Goal: Transaction & Acquisition: Download file/media

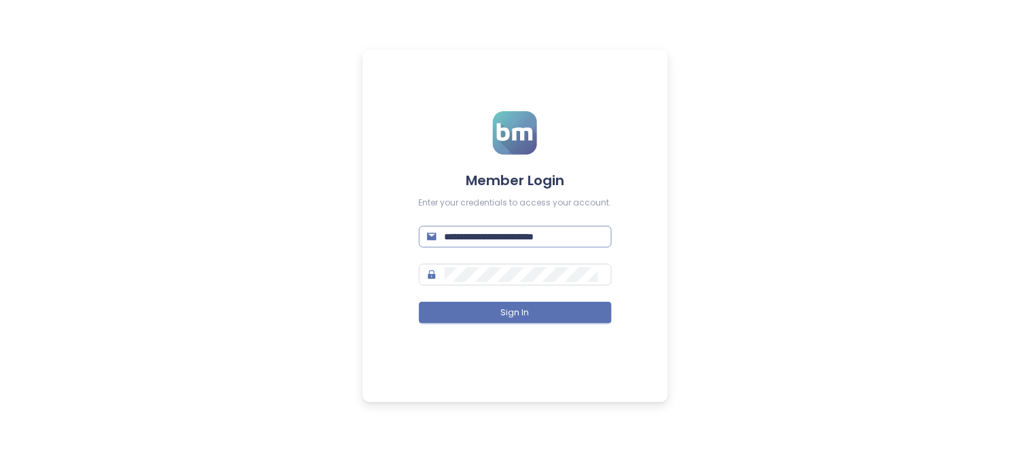
click at [580, 236] on input "**********" at bounding box center [524, 236] width 159 height 15
type input "**********"
click at [541, 322] on button "Sign In" at bounding box center [515, 313] width 193 height 22
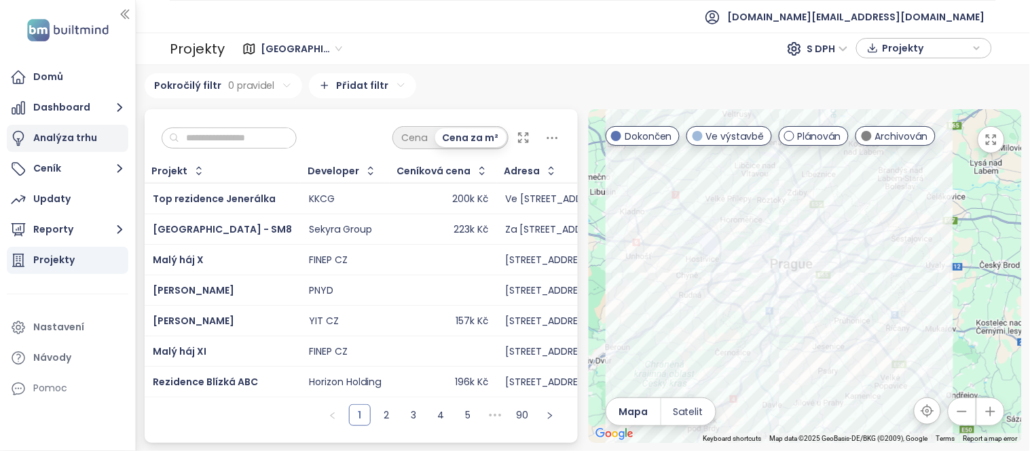
click at [55, 131] on div "Analýza trhu" at bounding box center [65, 138] width 64 height 17
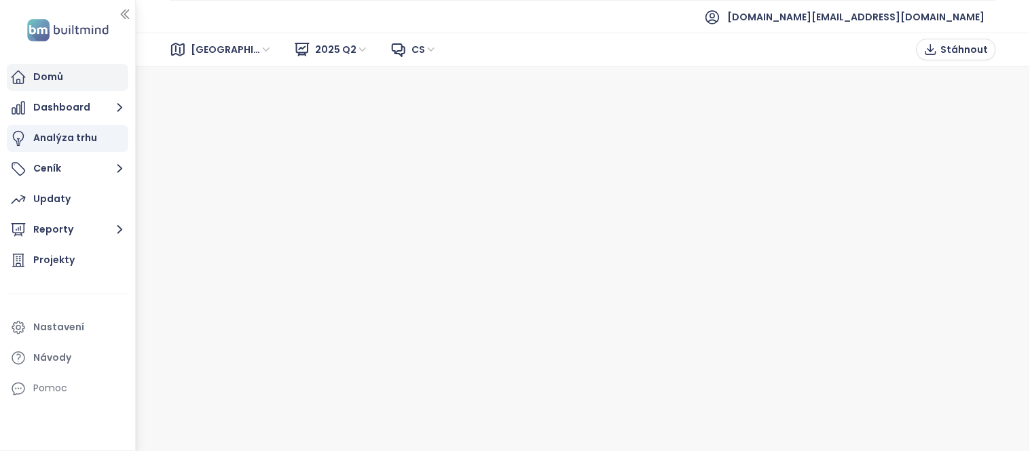
click at [83, 73] on div "Domů" at bounding box center [68, 77] width 122 height 27
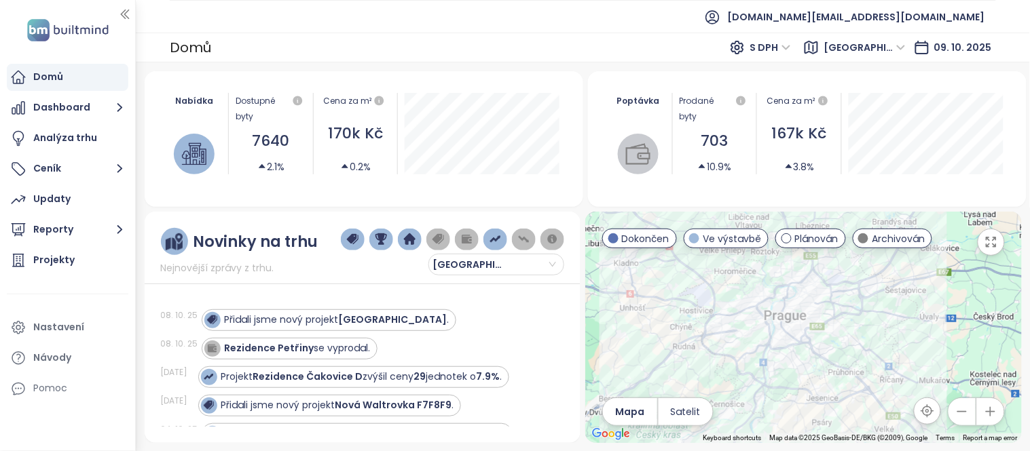
click at [891, 43] on span "[GEOGRAPHIC_DATA]" at bounding box center [864, 47] width 81 height 20
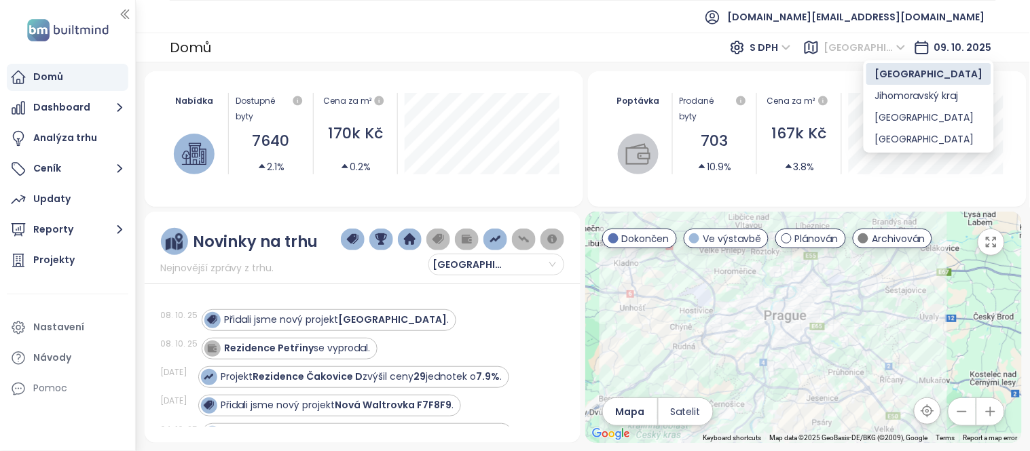
click at [891, 43] on span "[GEOGRAPHIC_DATA]" at bounding box center [864, 47] width 81 height 20
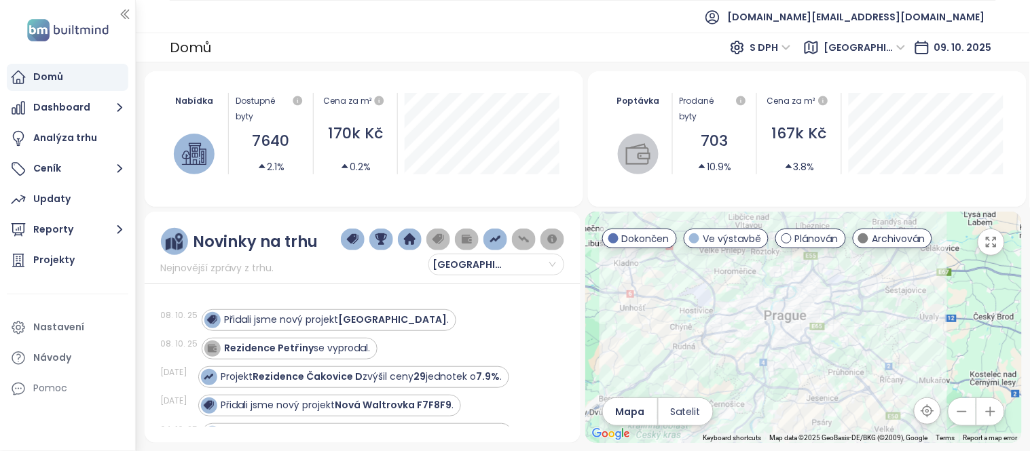
click at [791, 39] on span "S DPH" at bounding box center [770, 47] width 41 height 20
click at [106, 139] on div "Analýza trhu" at bounding box center [68, 138] width 122 height 27
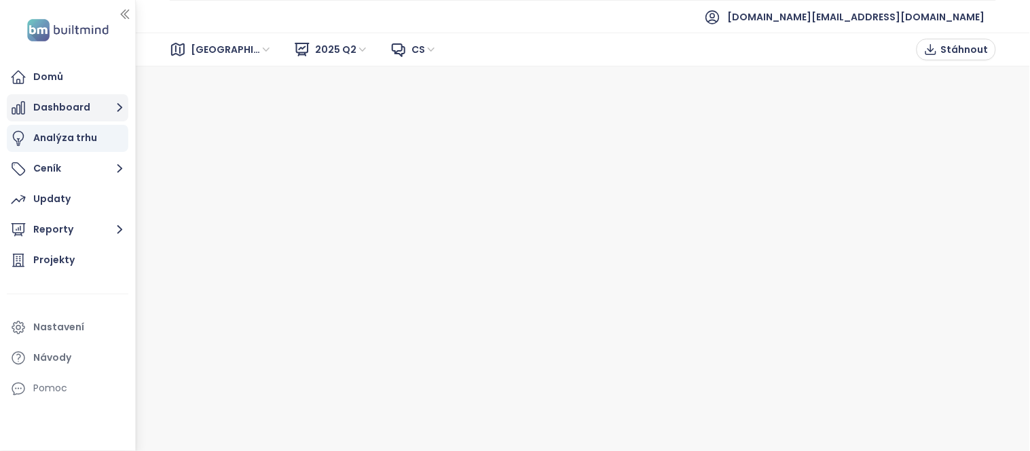
click at [70, 105] on button "Dashboard" at bounding box center [68, 107] width 122 height 27
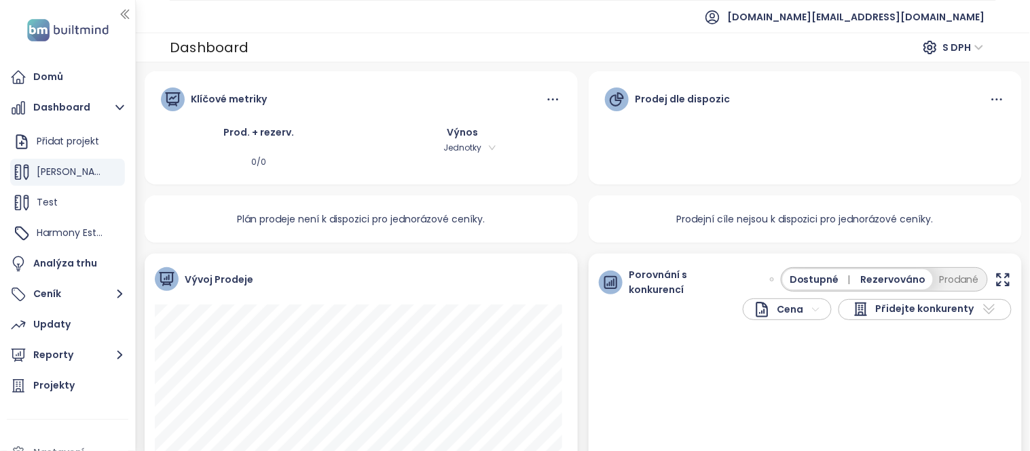
click at [979, 48] on span "S DPH" at bounding box center [963, 47] width 41 height 20
click at [979, 45] on span "S DPH" at bounding box center [963, 47] width 41 height 20
click at [92, 297] on button "Ceník" at bounding box center [68, 294] width 122 height 27
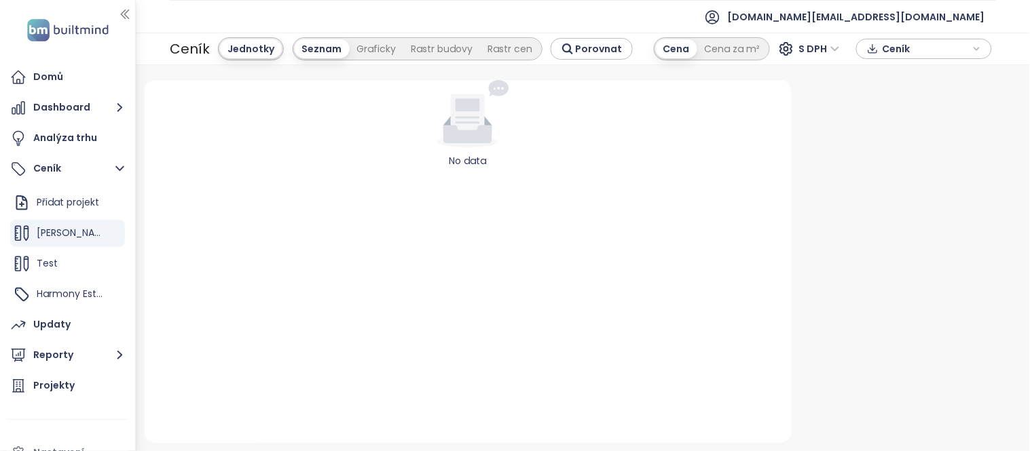
click at [899, 51] on span "Ceník" at bounding box center [926, 49] width 88 height 20
click at [744, 41] on div "Cena za m²" at bounding box center [732, 48] width 71 height 19
click at [880, 52] on div "Ceník" at bounding box center [923, 49] width 121 height 20
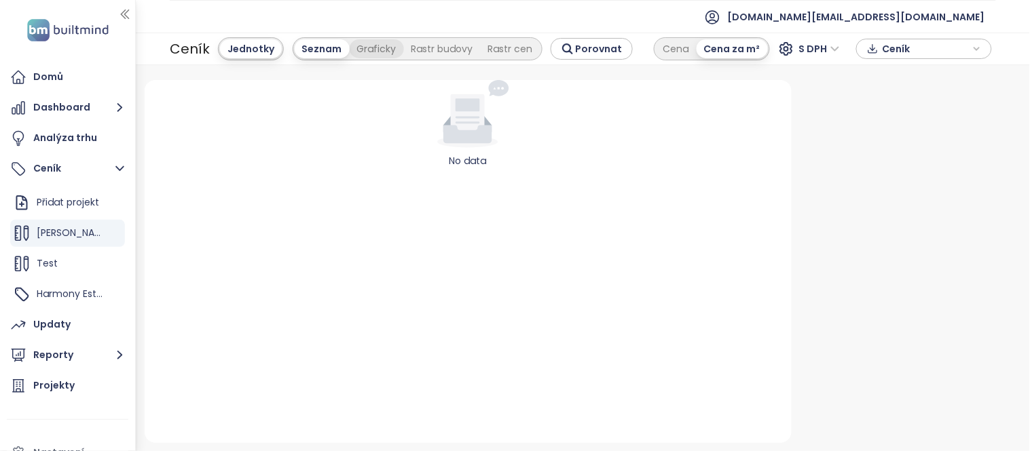
click at [361, 51] on div "Graficky" at bounding box center [377, 48] width 54 height 19
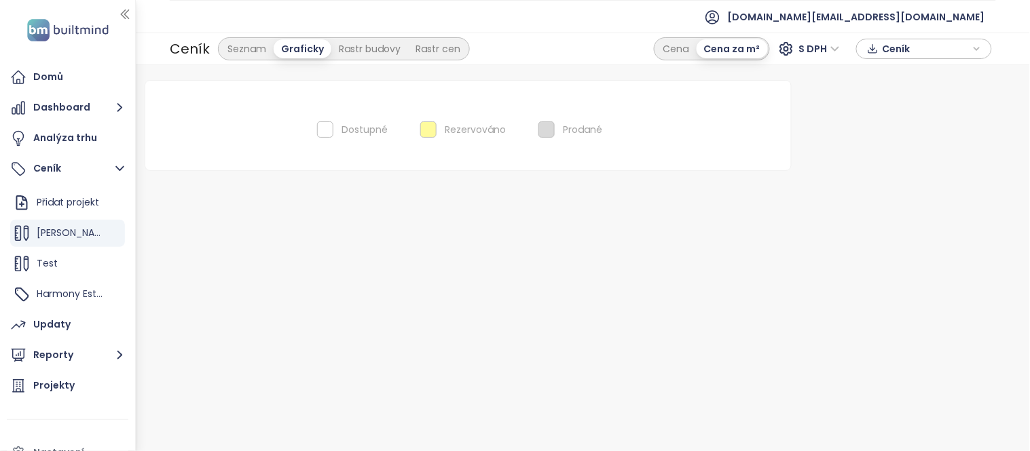
click at [202, 48] on div "Ceník" at bounding box center [190, 49] width 40 height 24
drag, startPoint x: 133, startPoint y: 67, endPoint x: 143, endPoint y: 67, distance: 9.5
drag, startPoint x: 143, startPoint y: 67, endPoint x: 52, endPoint y: 443, distance: 387.6
click at [52, 443] on div "Nastavení" at bounding box center [71, 453] width 128 height 27
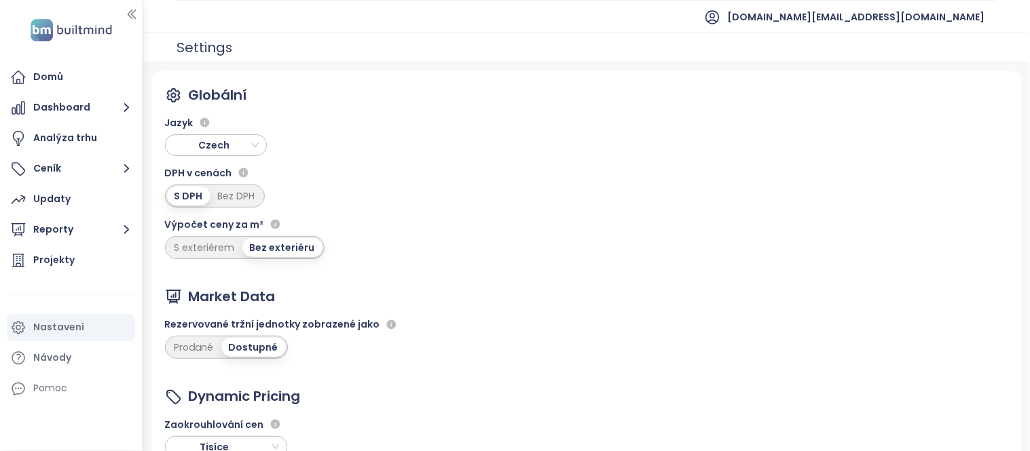
click at [273, 109] on div "Globální Jazyk Czech DPH v cenách S DPH Bez DPH Výpočet ceny za m² S exteriérem…" at bounding box center [245, 172] width 160 height 174
click at [241, 143] on span "Czech" at bounding box center [217, 145] width 95 height 20
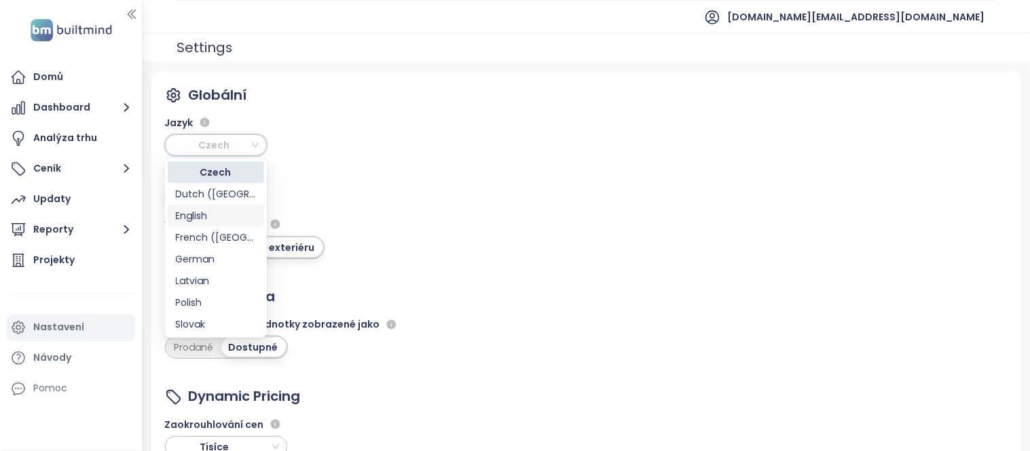
click at [220, 219] on div "English" at bounding box center [216, 215] width 80 height 15
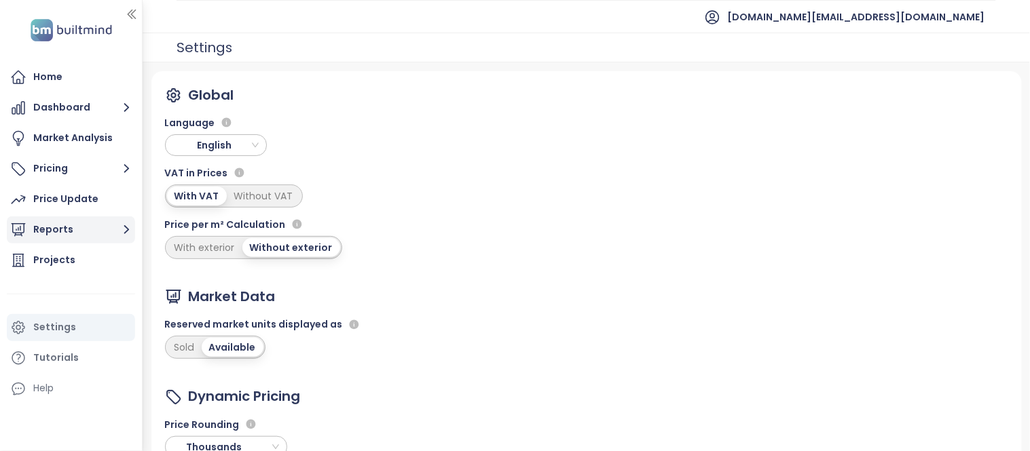
click at [58, 232] on button "Reports" at bounding box center [71, 230] width 128 height 27
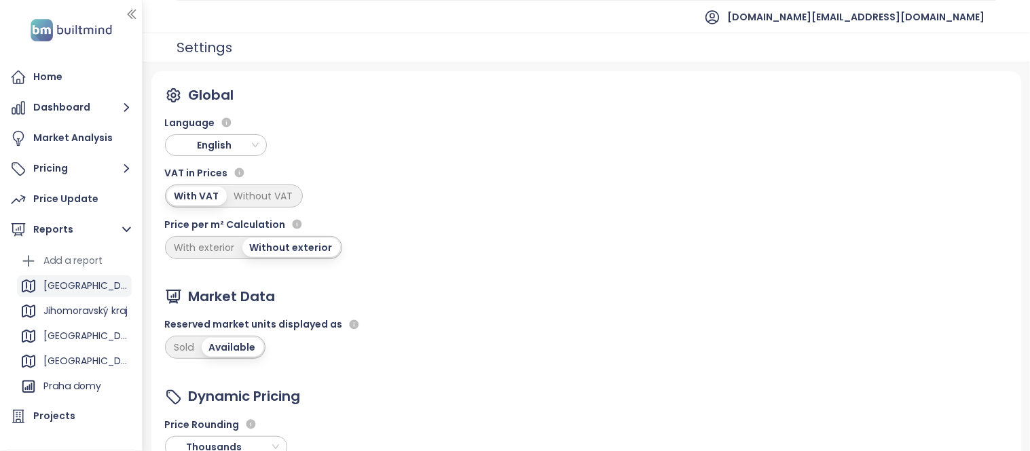
click at [62, 282] on div "[GEOGRAPHIC_DATA]" at bounding box center [85, 286] width 85 height 17
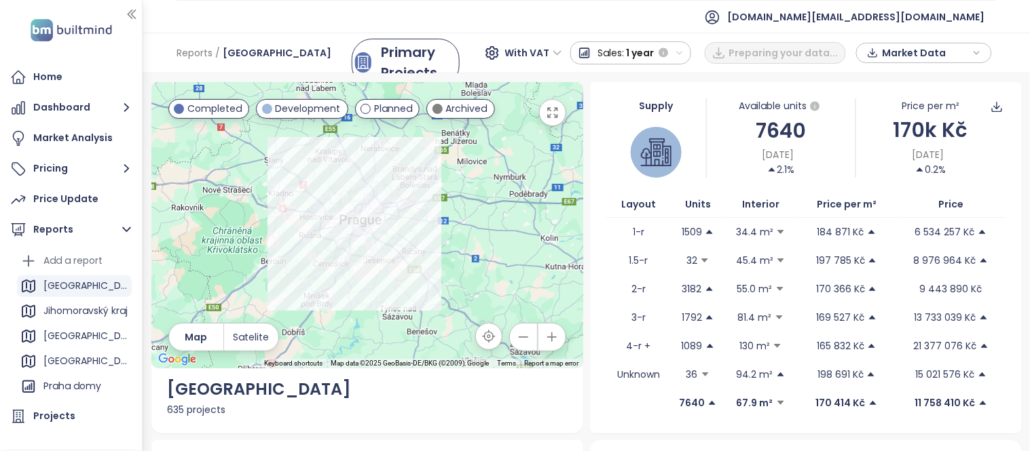
click at [977, 56] on icon "button" at bounding box center [977, 53] width 8 height 20
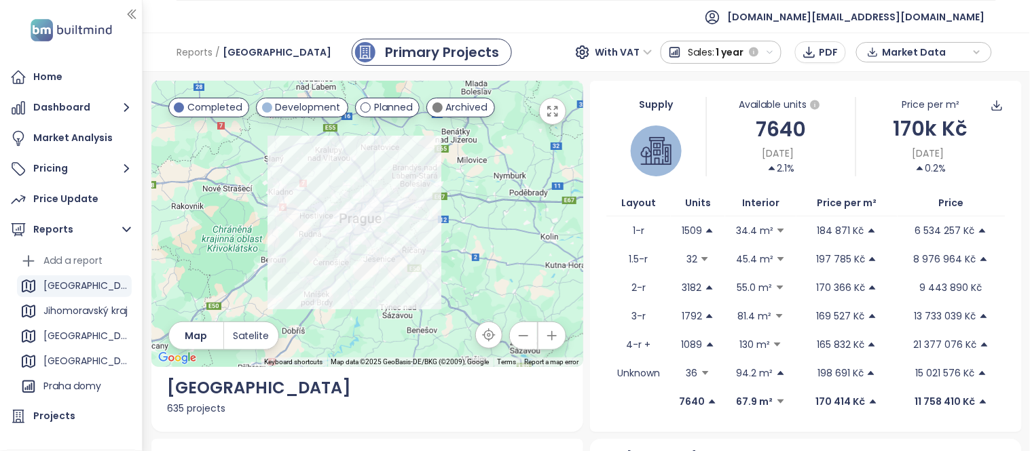
click at [944, 39] on div "With VAT Sales: 1 year PDF Market Data" at bounding box center [783, 52] width 426 height 27
click at [931, 50] on span "Market Data" at bounding box center [926, 52] width 88 height 20
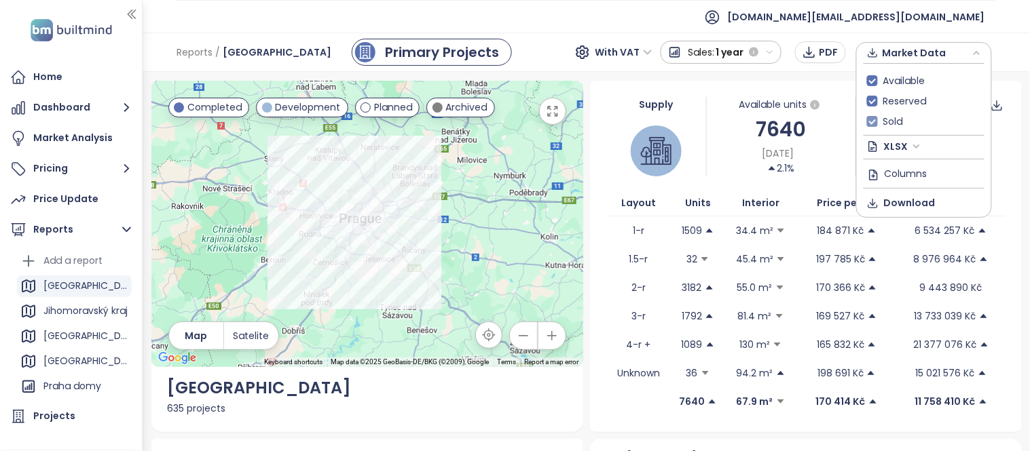
click at [878, 116] on span "Sold" at bounding box center [893, 121] width 31 height 15
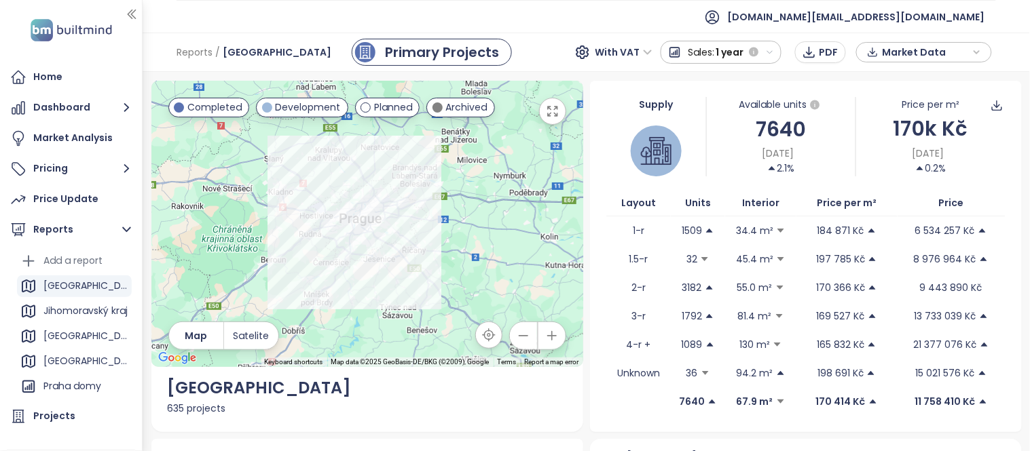
click at [901, 53] on span "Market Data" at bounding box center [926, 52] width 88 height 20
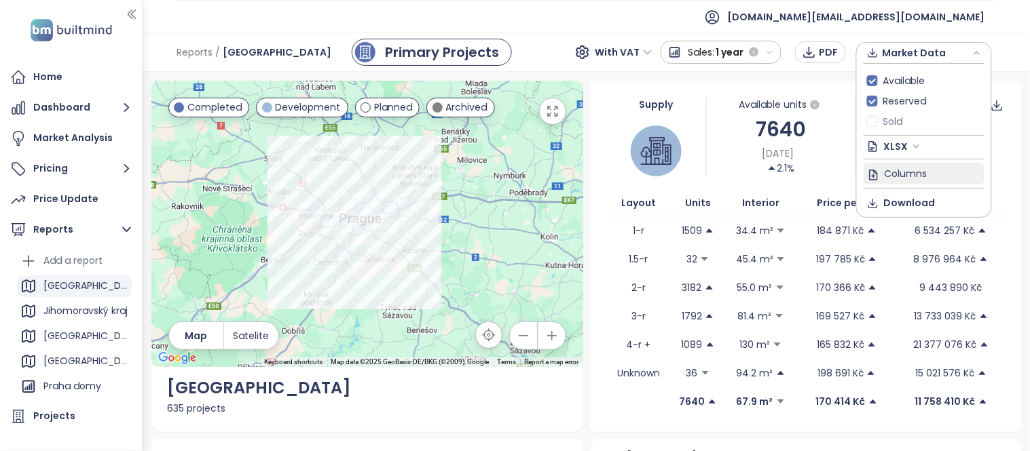
click at [924, 170] on span "Columns" at bounding box center [905, 173] width 43 height 15
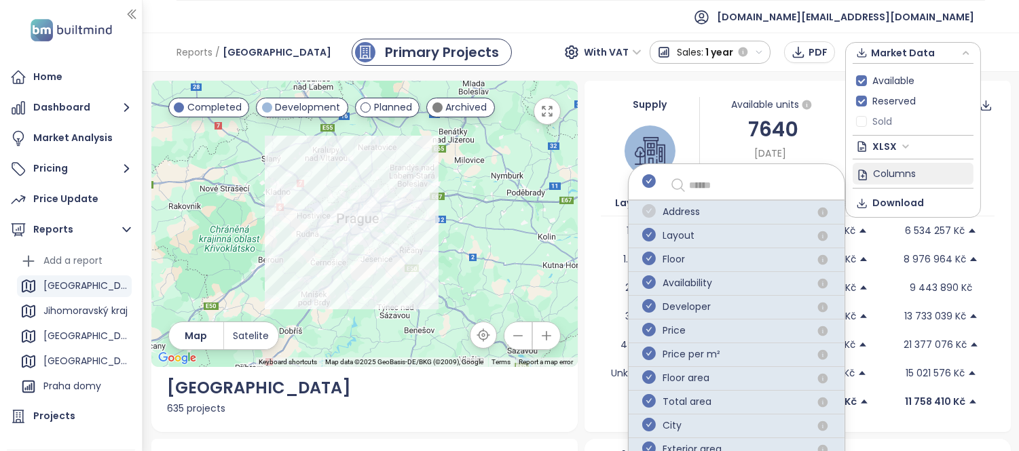
click at [650, 216] on icon "check-circle" at bounding box center [649, 211] width 14 height 14
click at [652, 252] on icon "check-circle" at bounding box center [649, 259] width 14 height 14
click at [647, 299] on icon "check-circle" at bounding box center [649, 306] width 14 height 14
click at [648, 218] on icon "check-circle" at bounding box center [649, 211] width 14 height 14
click at [649, 235] on icon "check-circle" at bounding box center [649, 235] width 14 height 14
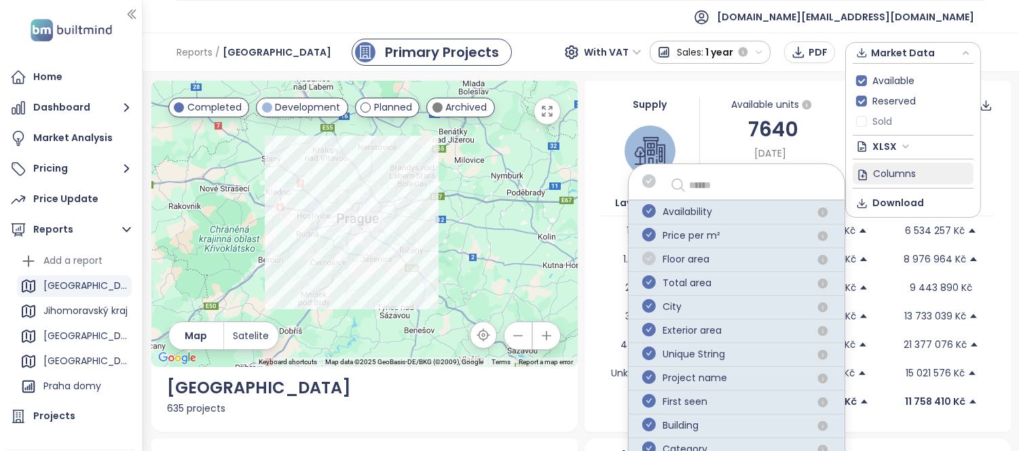
click at [648, 259] on icon "check-circle" at bounding box center [649, 259] width 14 height 14
click at [646, 286] on icon "check-circle" at bounding box center [649, 283] width 14 height 14
click at [650, 343] on div "Building" at bounding box center [737, 355] width 216 height 24
click at [648, 353] on icon "check-circle" at bounding box center [649, 354] width 14 height 14
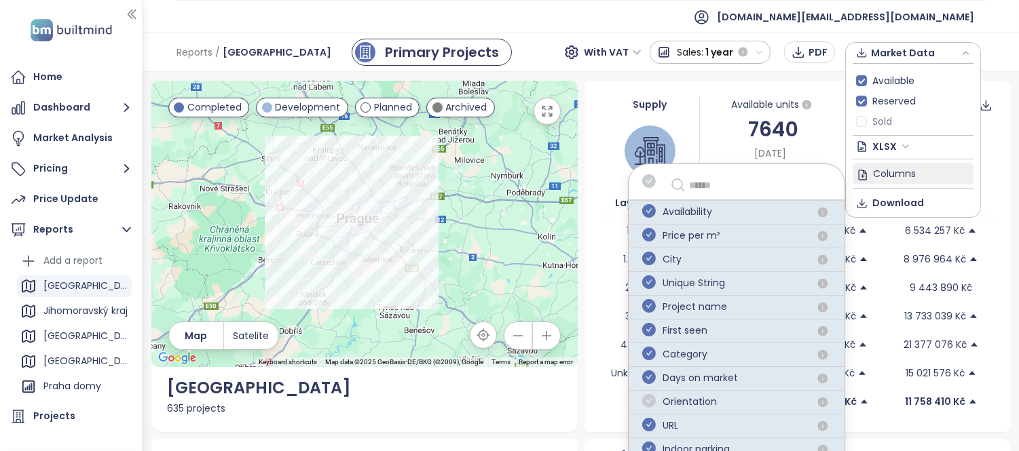
click at [648, 408] on icon "check-circle" at bounding box center [649, 401] width 14 height 14
click at [648, 337] on icon "check-circle" at bounding box center [649, 330] width 14 height 14
click at [649, 357] on icon "check-circle" at bounding box center [649, 354] width 14 height 14
click at [647, 286] on icon "check-circle" at bounding box center [649, 283] width 14 height 14
click at [648, 362] on span "button" at bounding box center [649, 355] width 14 height 16
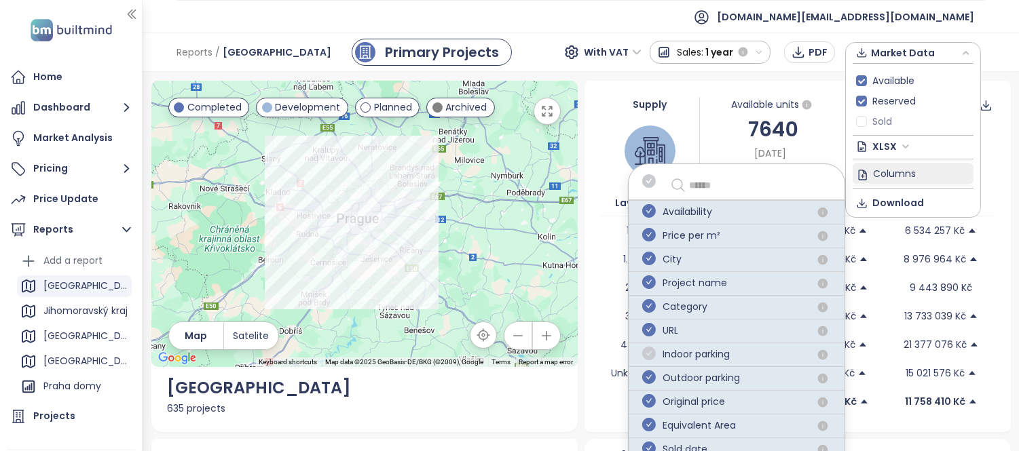
click at [648, 356] on icon "check-circle" at bounding box center [649, 354] width 14 height 14
click at [650, 376] on icon "check-circle" at bounding box center [649, 378] width 14 height 14
click at [646, 395] on icon "check-circle" at bounding box center [649, 401] width 14 height 14
click at [646, 424] on icon "check-circle" at bounding box center [649, 425] width 14 height 14
click at [648, 399] on icon "check-circle" at bounding box center [649, 401] width 14 height 14
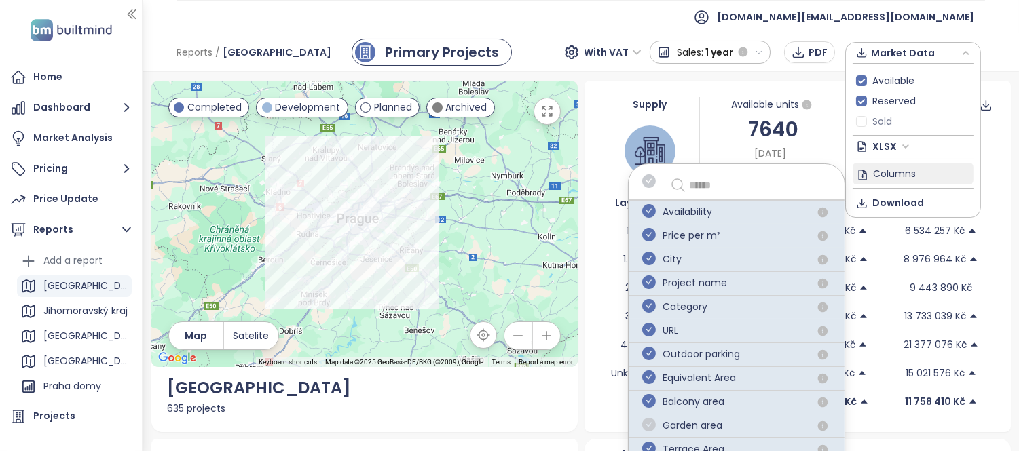
click at [649, 428] on icon "check-circle" at bounding box center [649, 425] width 14 height 14
click at [649, 405] on icon "check-circle" at bounding box center [649, 401] width 14 height 14
click at [649, 425] on icon "check-circle" at bounding box center [649, 425] width 14 height 14
click at [649, 405] on icon "check-circle" at bounding box center [649, 401] width 14 height 14
click at [648, 376] on icon "check-circle" at bounding box center [649, 378] width 14 height 14
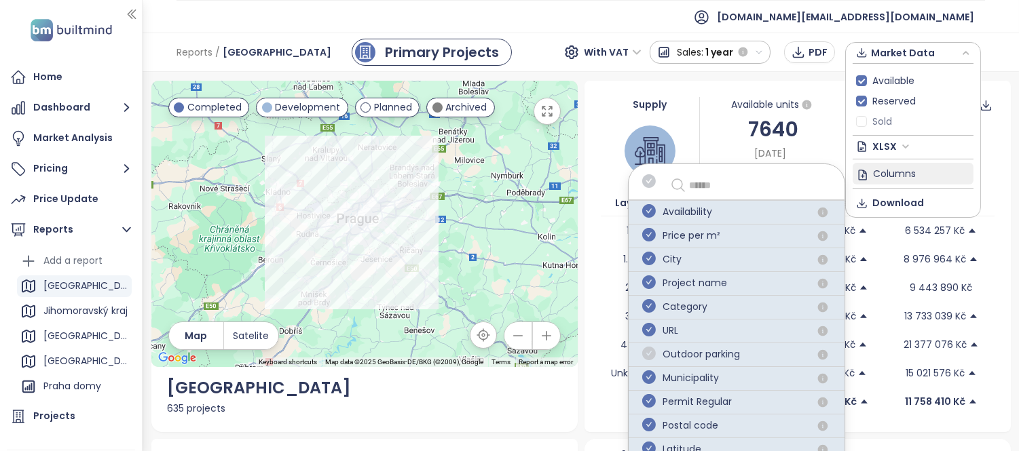
click at [646, 355] on icon "check-circle" at bounding box center [649, 354] width 14 height 14
click at [646, 333] on icon "check-circle" at bounding box center [649, 330] width 14 height 14
click at [646, 308] on icon "check-circle" at bounding box center [649, 306] width 14 height 14
click at [648, 333] on icon "check-circle" at bounding box center [649, 330] width 14 height 14
click at [648, 356] on icon "check-circle" at bounding box center [649, 354] width 14 height 14
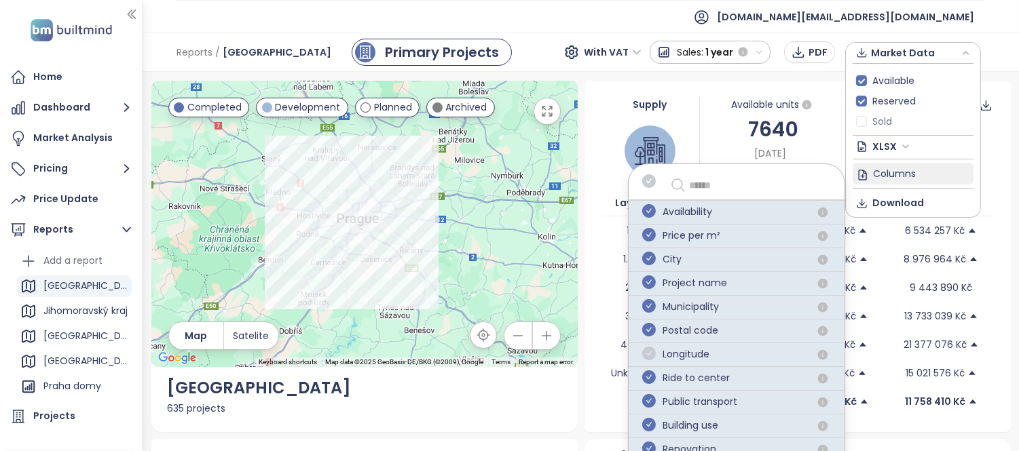
click at [646, 354] on icon "check-circle" at bounding box center [649, 354] width 14 height 14
click at [648, 377] on icon "check-circle" at bounding box center [649, 378] width 14 height 14
click at [647, 395] on icon "check-circle" at bounding box center [649, 401] width 14 height 14
click at [647, 377] on icon "check-circle" at bounding box center [649, 378] width 14 height 14
click at [649, 354] on icon "check-circle" at bounding box center [649, 354] width 14 height 14
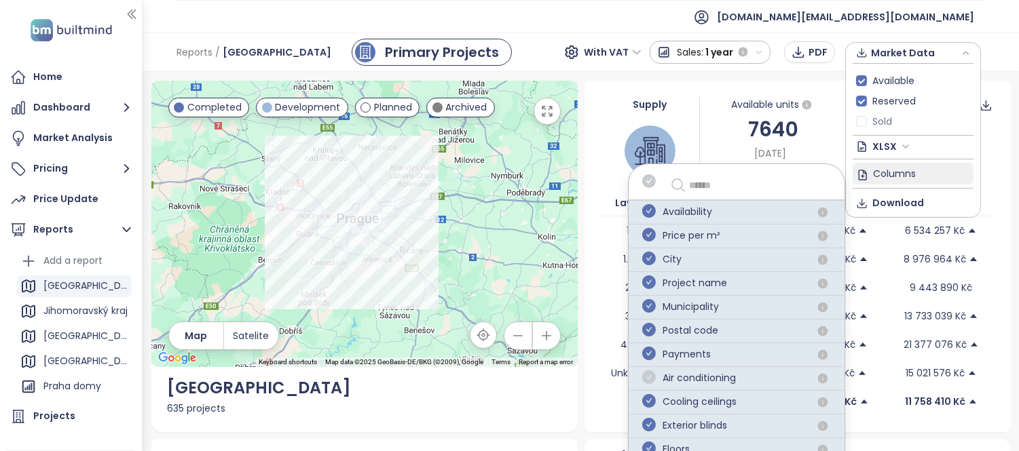
click at [646, 375] on icon "check-circle" at bounding box center [649, 378] width 14 height 14
click at [646, 403] on icon "check-circle" at bounding box center [649, 401] width 14 height 14
click at [649, 381] on icon "check-circle" at bounding box center [649, 378] width 14 height 14
click at [649, 400] on icon "check-circle" at bounding box center [649, 401] width 14 height 14
click at [649, 379] on icon "check-circle" at bounding box center [649, 378] width 14 height 14
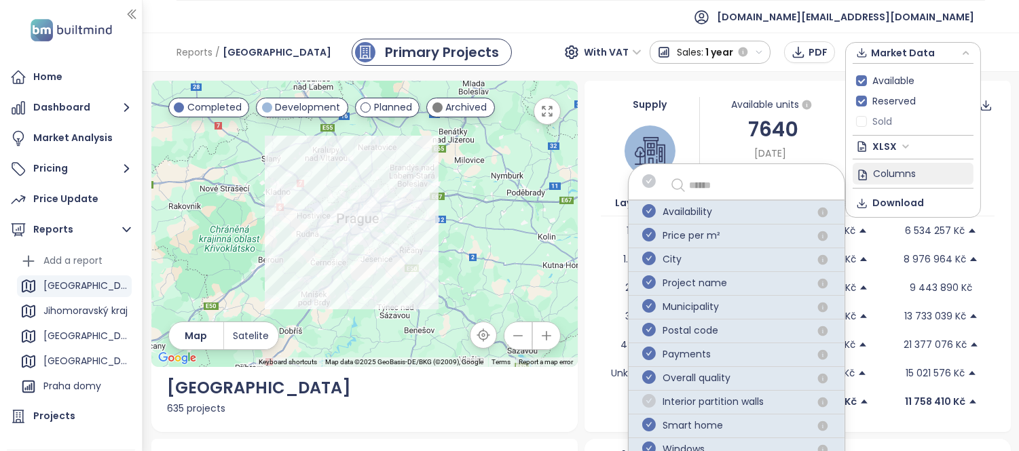
click at [649, 403] on icon "check-circle" at bounding box center [649, 401] width 14 height 14
click at [648, 423] on icon "check-circle" at bounding box center [649, 425] width 14 height 14
click at [648, 400] on icon "check-circle" at bounding box center [649, 401] width 14 height 14
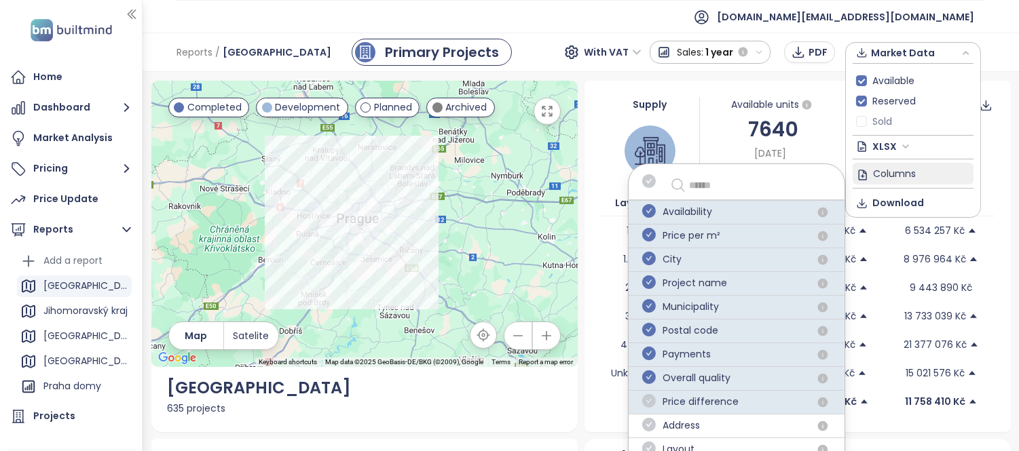
click at [648, 406] on icon "check-circle" at bounding box center [649, 401] width 14 height 14
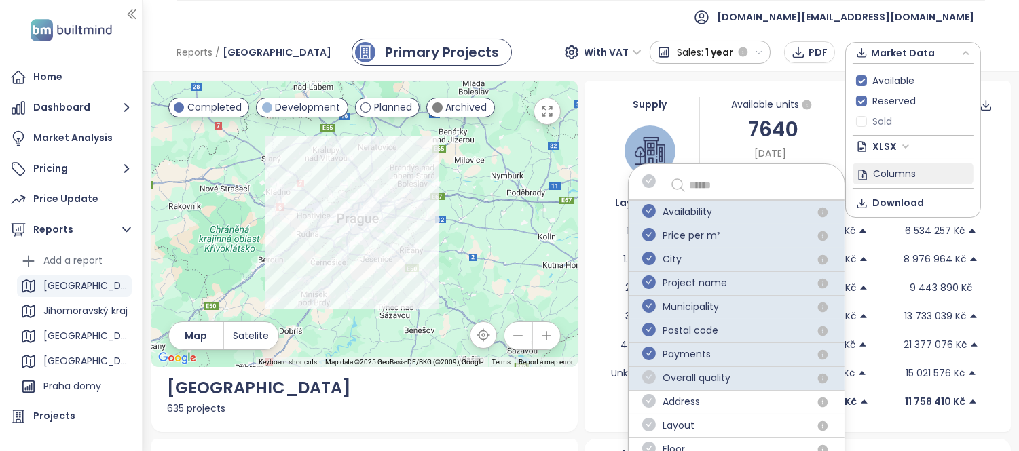
click at [649, 375] on icon "check-circle" at bounding box center [649, 378] width 14 height 14
click at [648, 350] on icon "check-circle" at bounding box center [649, 354] width 14 height 14
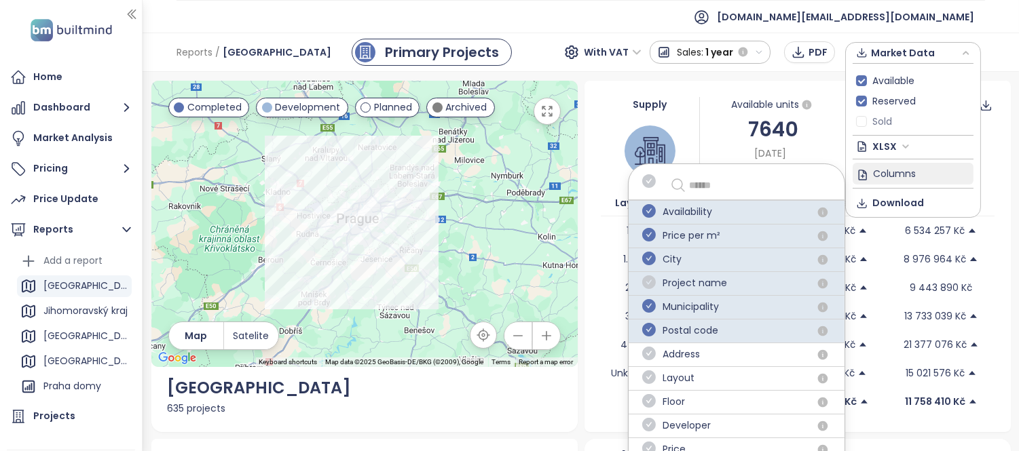
click at [646, 282] on icon "check-circle" at bounding box center [649, 283] width 14 height 14
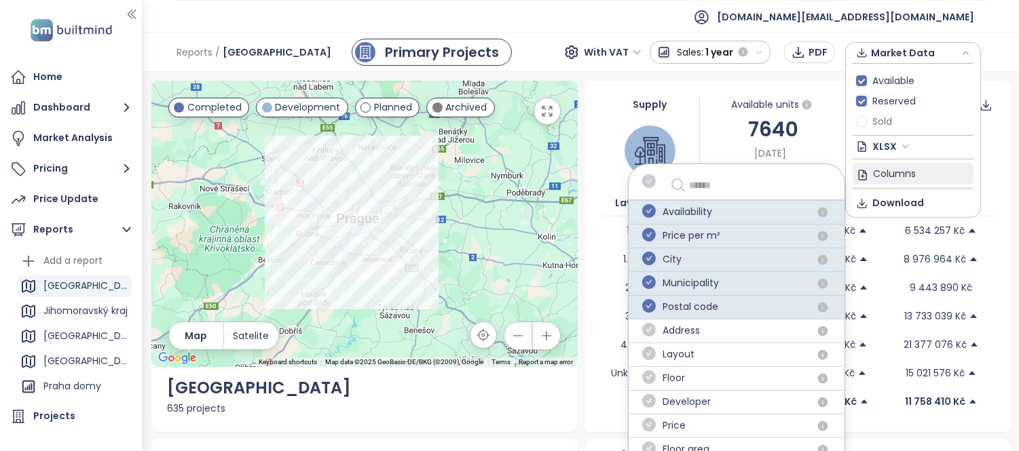
click at [698, 186] on input "text" at bounding box center [756, 185] width 134 height 16
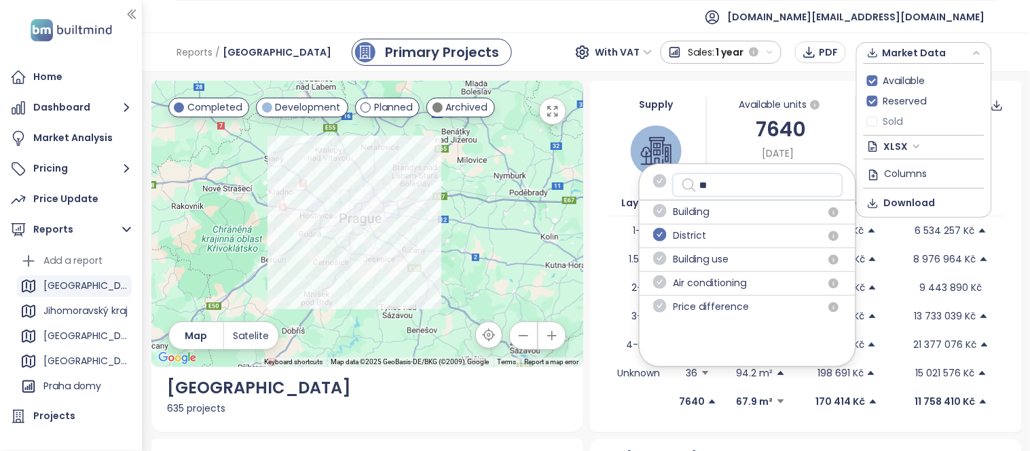
click at [660, 236] on icon "check-circle" at bounding box center [660, 235] width 14 height 14
click at [729, 185] on input "**" at bounding box center [767, 185] width 134 height 16
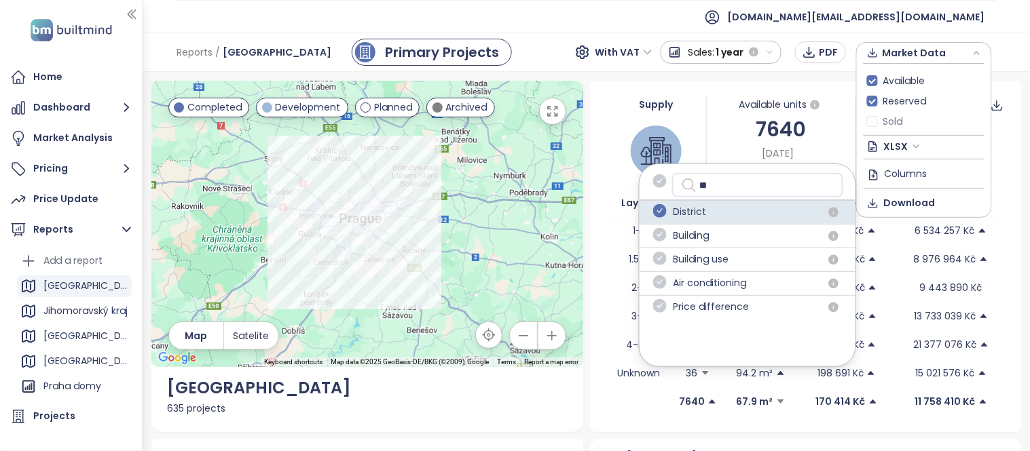
type input "*"
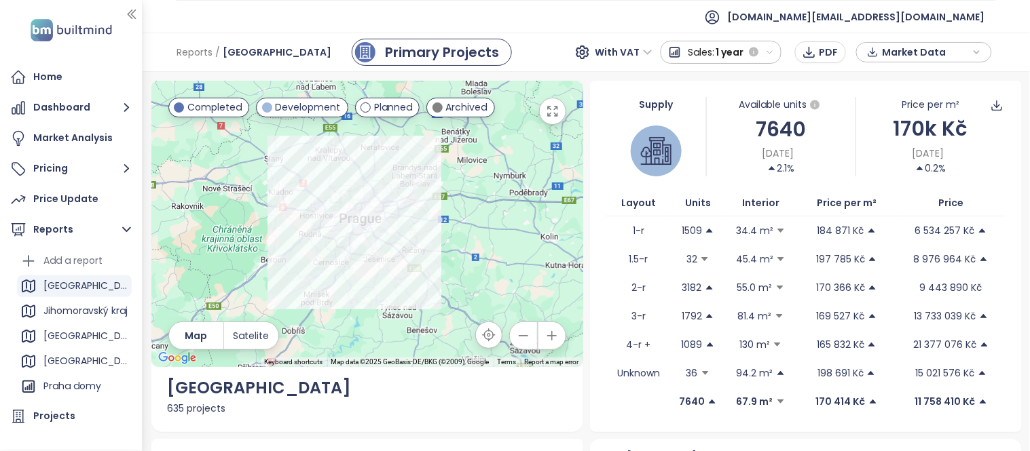
click at [891, 50] on span "Market Data" at bounding box center [926, 52] width 88 height 20
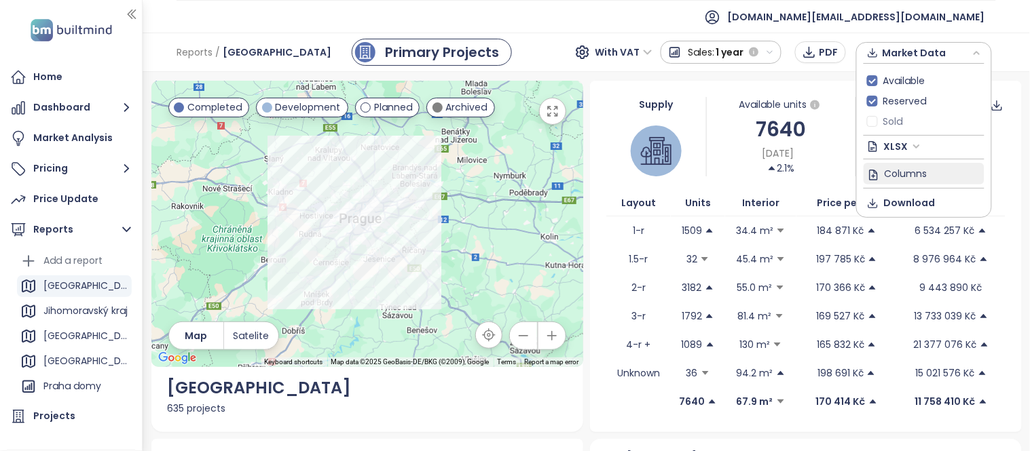
click at [892, 164] on button "Columns" at bounding box center [923, 174] width 121 height 22
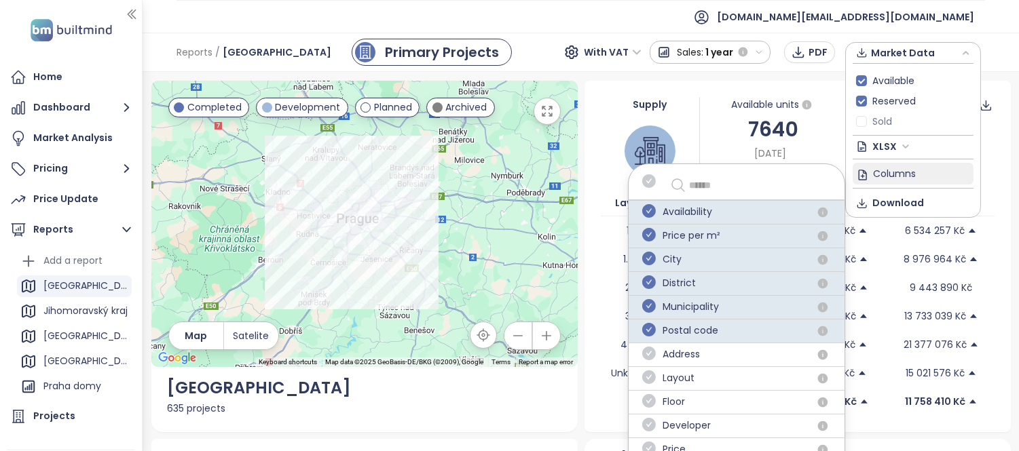
click at [735, 174] on span "button" at bounding box center [747, 185] width 168 height 22
click at [671, 358] on span "Address" at bounding box center [681, 355] width 37 height 16
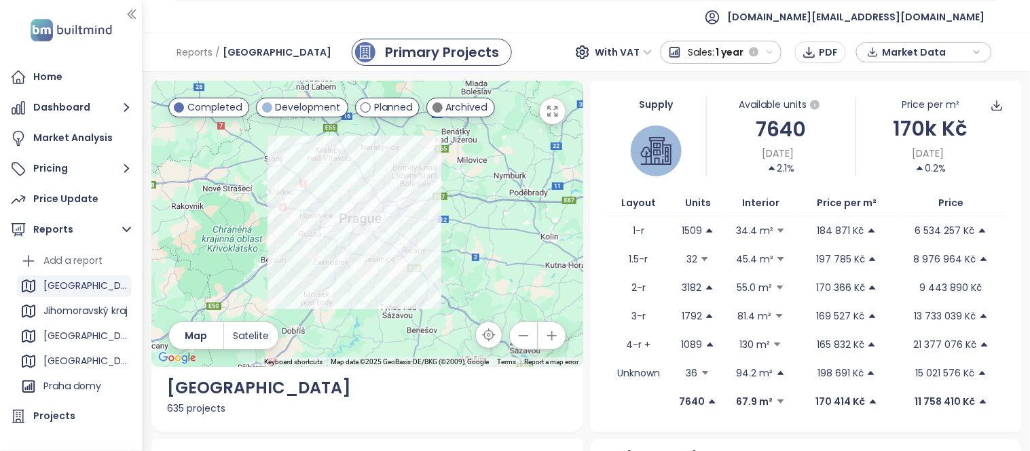
click at [920, 50] on span "Market Data" at bounding box center [926, 52] width 88 height 20
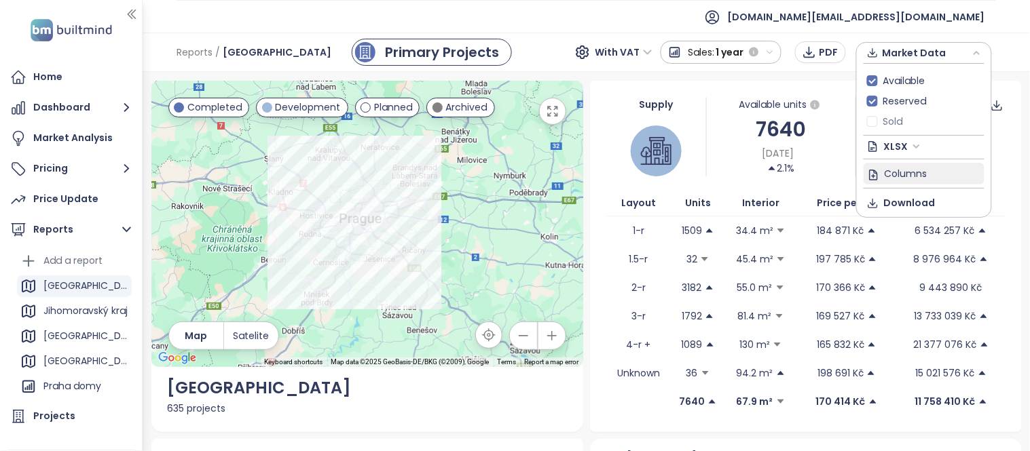
click at [905, 168] on span "Columns" at bounding box center [905, 173] width 43 height 15
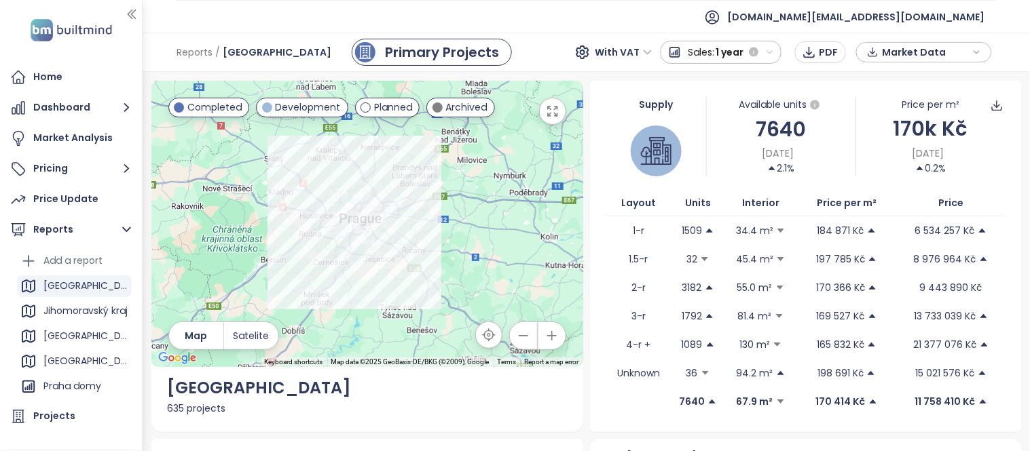
click at [965, 58] on span "Market Data" at bounding box center [926, 52] width 88 height 20
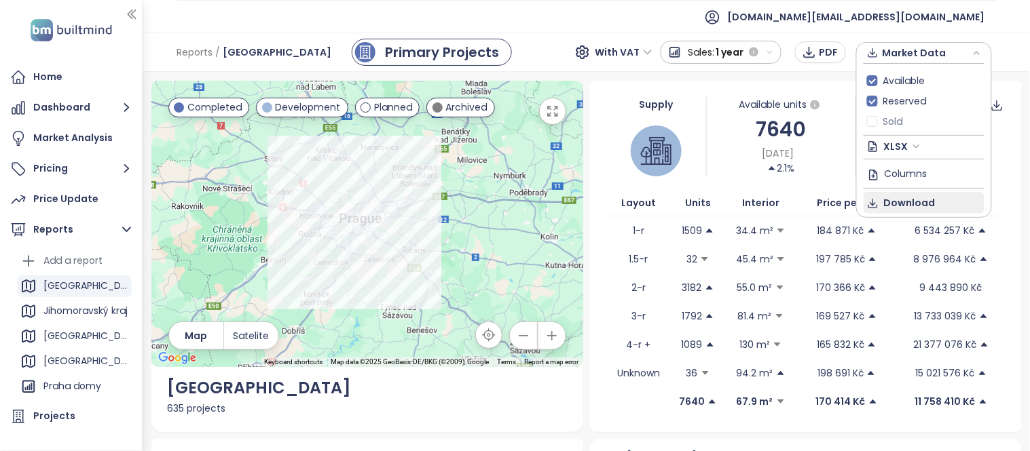
click at [912, 201] on span "Download" at bounding box center [910, 202] width 52 height 15
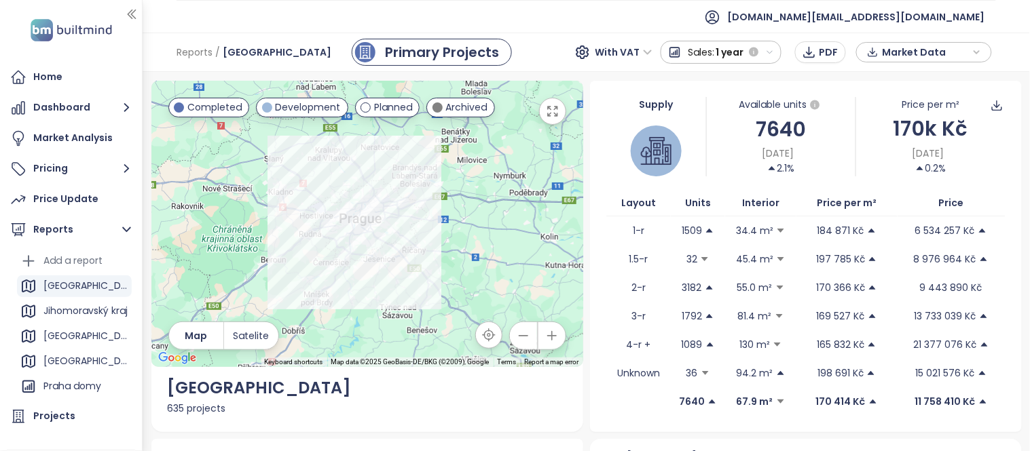
click at [937, 58] on span "Market Data" at bounding box center [926, 52] width 88 height 20
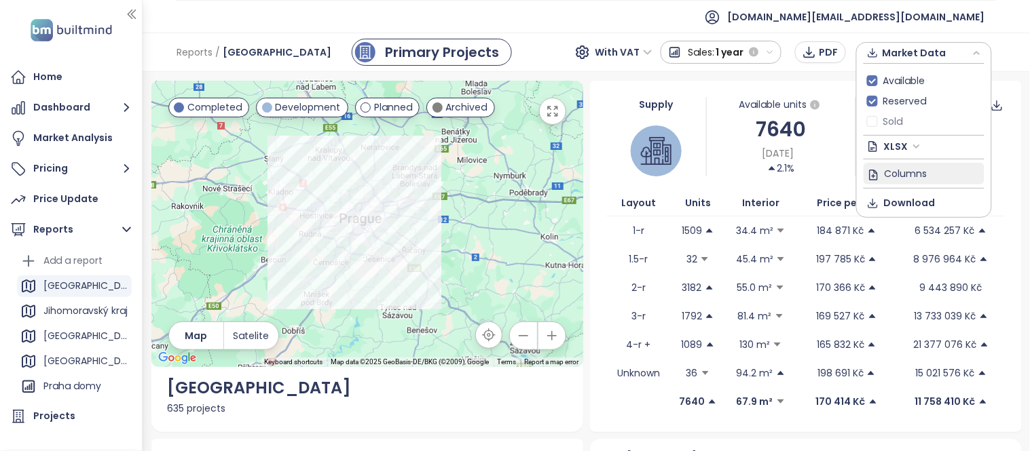
click at [896, 168] on span "Columns" at bounding box center [905, 173] width 43 height 15
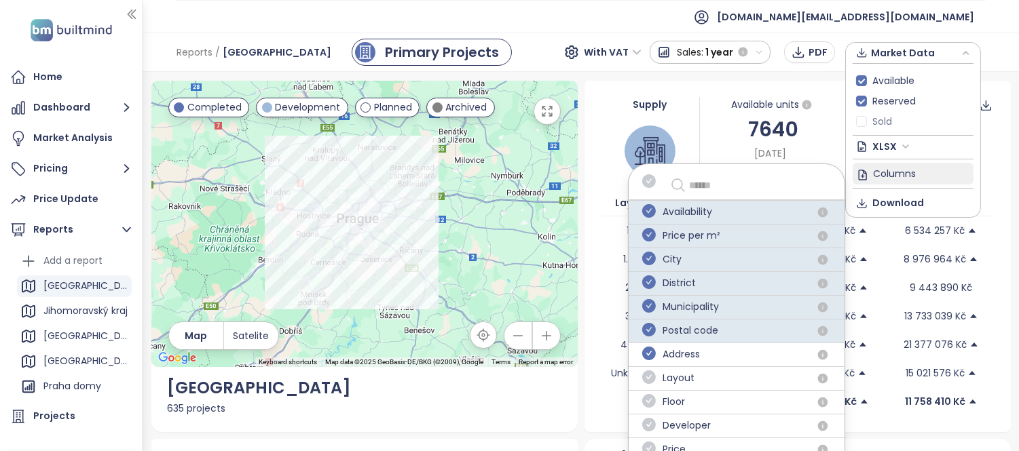
click at [654, 351] on icon "check-circle" at bounding box center [649, 354] width 14 height 14
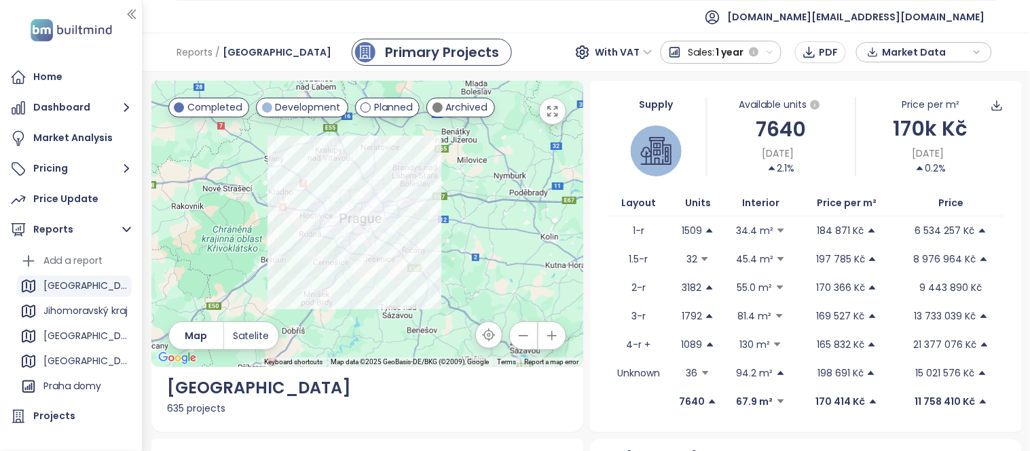
click at [928, 52] on span "Market Data" at bounding box center [926, 52] width 88 height 20
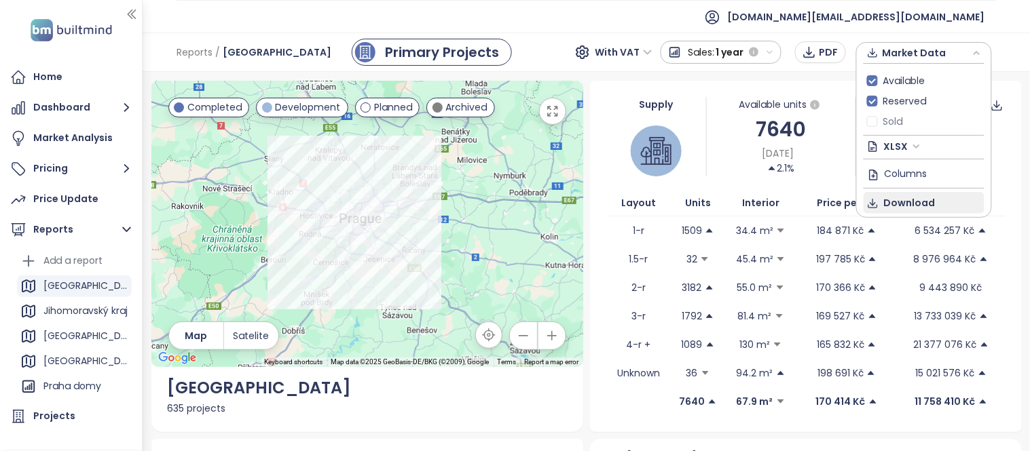
click at [901, 198] on span "Download" at bounding box center [910, 202] width 52 height 15
